Goal: Information Seeking & Learning: Learn about a topic

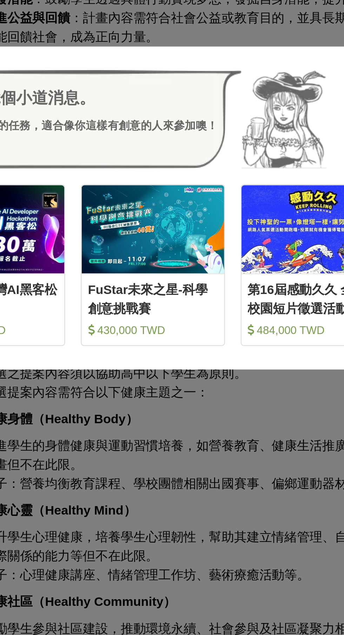
click at [248, 447] on div "哎呀！先別急，跟你說個小道消息。 這幾個比賽是小酒館最近最推薦的任務，適合像你這樣有創意的人來參加噢！ 收藏 翻玩臺味好乳力-全國短影音創意大募集 200,0…" at bounding box center [172, 317] width 344 height 635
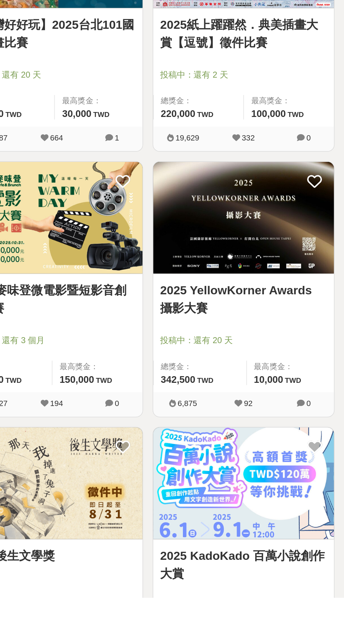
scroll to position [585, 0]
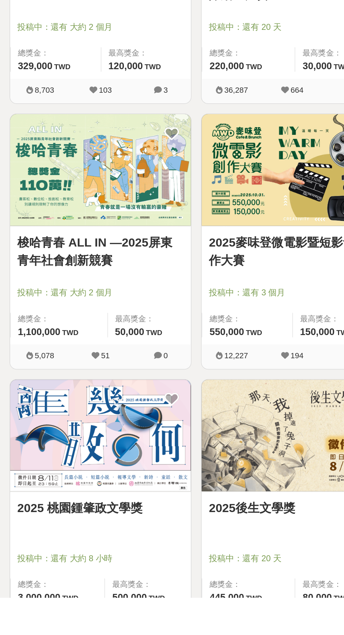
click at [166, 581] on link "2025後生文學獎" at bounding box center [172, 582] width 98 height 11
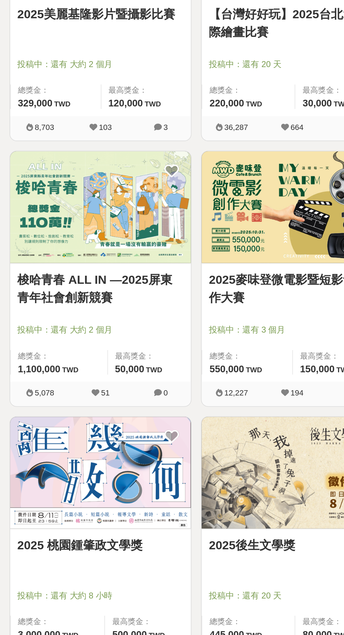
scroll to position [585, 0]
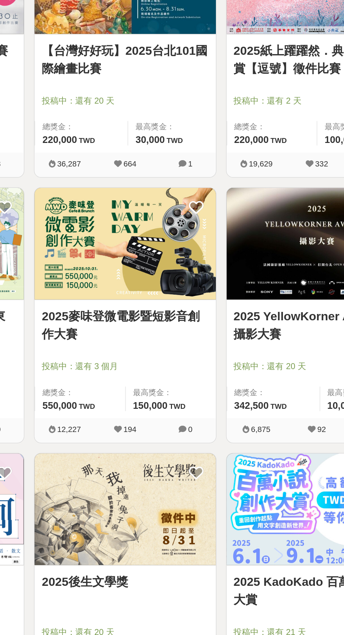
click at [198, 544] on img at bounding box center [172, 540] width 106 height 66
